Goal: Task Accomplishment & Management: Use online tool/utility

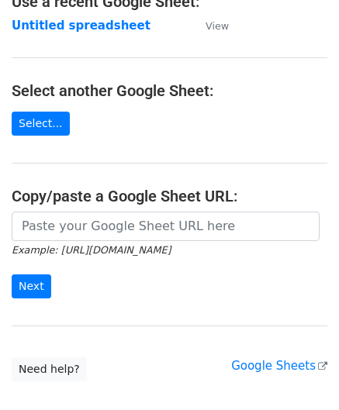
scroll to position [155, 0]
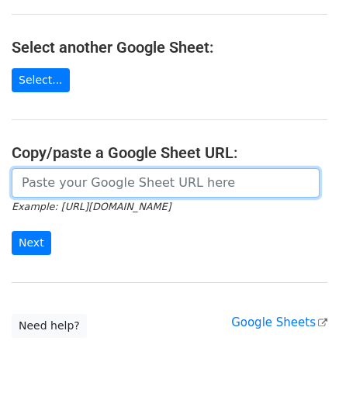
click at [81, 188] on input "url" at bounding box center [166, 182] width 308 height 29
paste input "https://docs.google.com/spreadsheets/d/1vx3TS-I-lM7sgjWWax71a0FdPogC_9FInaslQ76…"
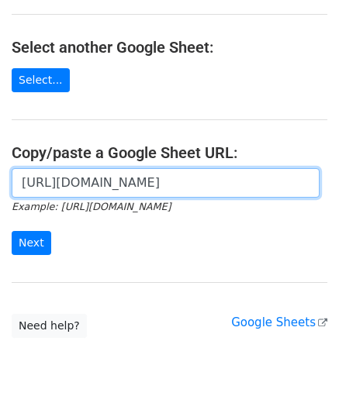
scroll to position [0, 325]
type input "https://docs.google.com/spreadsheets/d/1vx3TS-I-lM7sgjWWax71a0FdPogC_9FInaslQ76…"
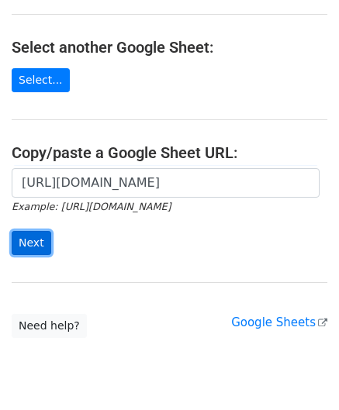
click at [36, 235] on input "Next" at bounding box center [32, 243] width 40 height 24
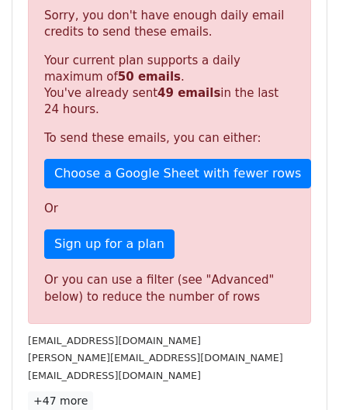
scroll to position [524, 0]
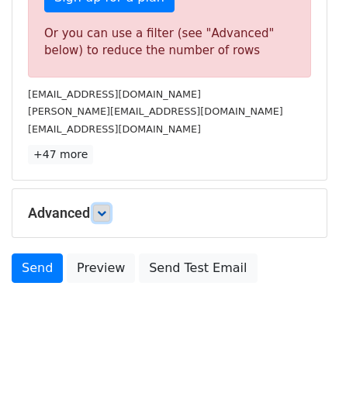
click at [106, 209] on icon at bounding box center [101, 213] width 9 height 9
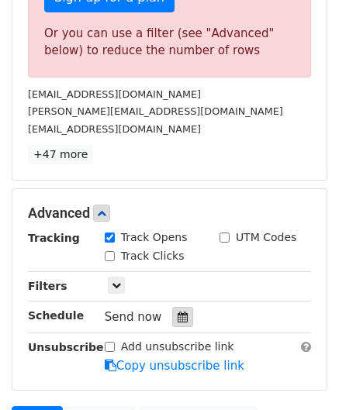
click at [178, 312] on icon at bounding box center [183, 317] width 10 height 11
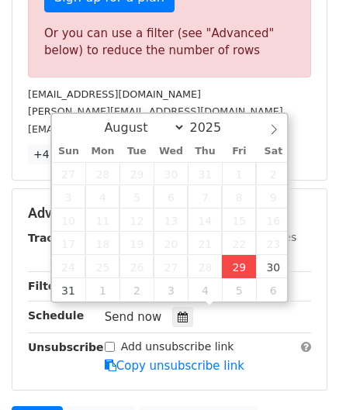
type input "[DATE] 12:00"
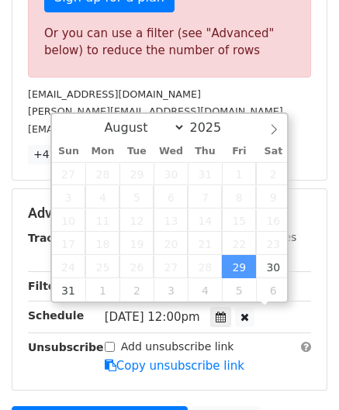
scroll to position [0, 0]
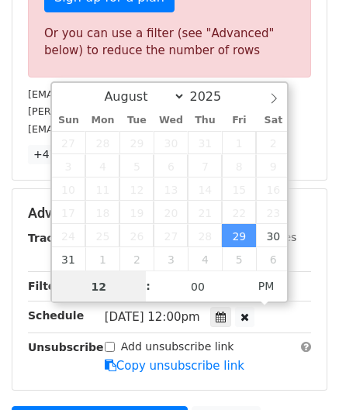
paste input "0"
type input "10"
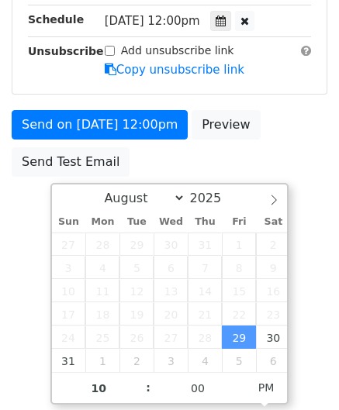
type input "[DATE] 22:00"
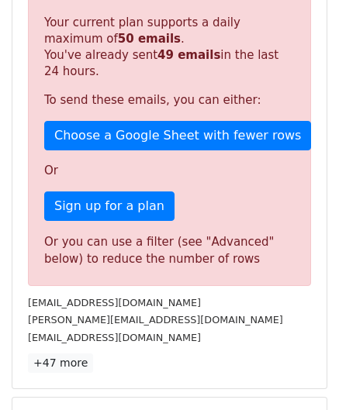
scroll to position [711, 0]
